Goal: Find specific page/section: Find specific page/section

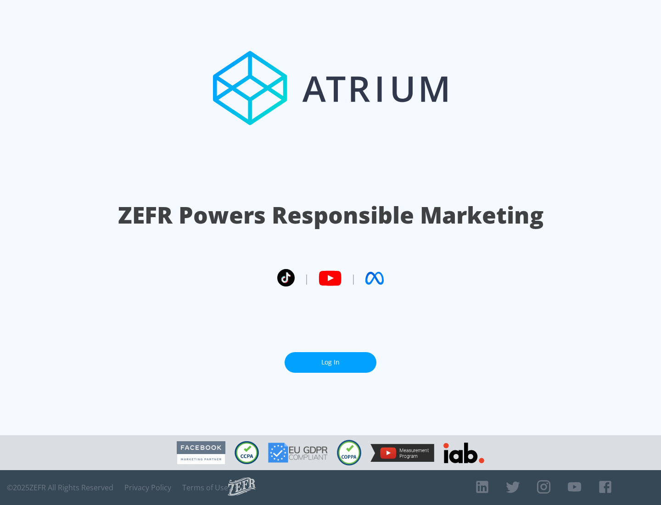
click at [331, 362] on link "Log In" at bounding box center [331, 362] width 92 height 21
